Goal: Task Accomplishment & Management: Use online tool/utility

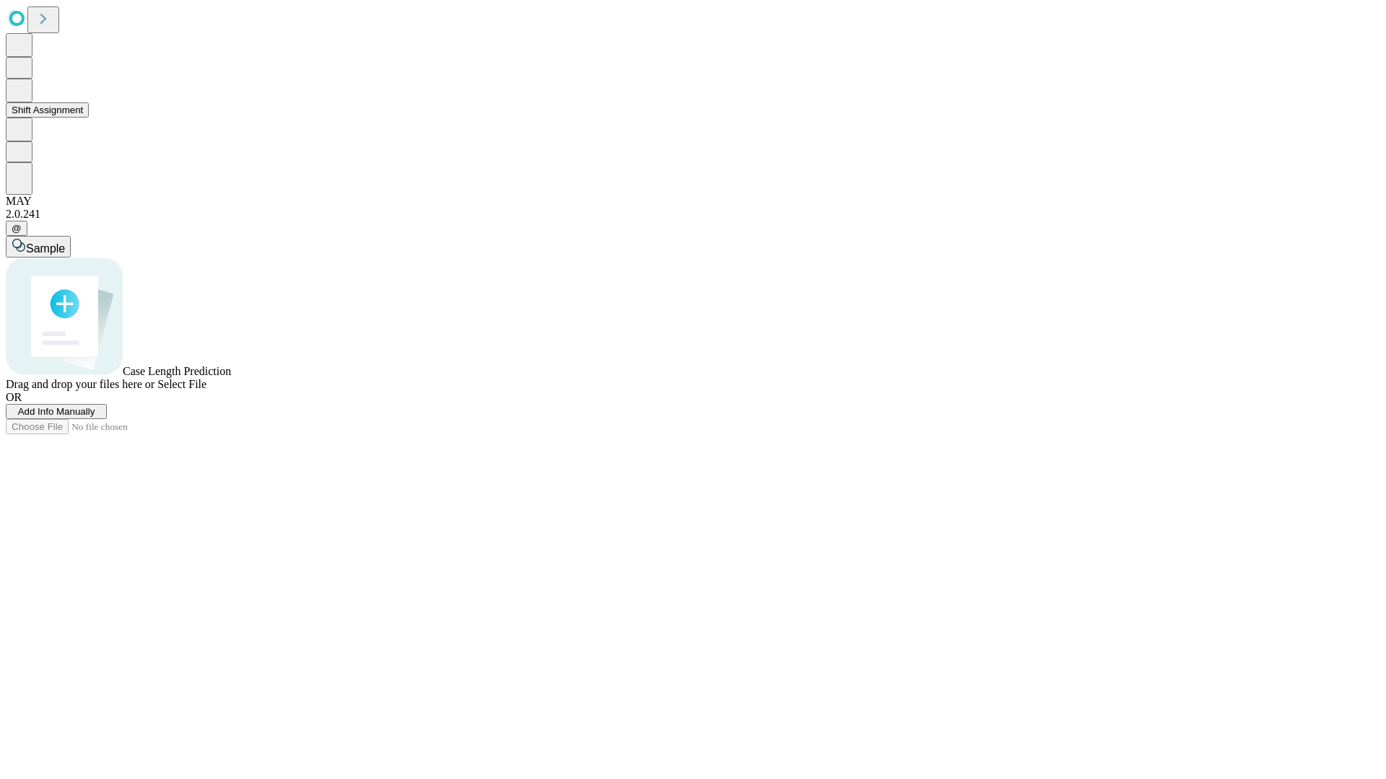
click at [89, 118] on button "Shift Assignment" at bounding box center [47, 109] width 83 height 15
